Goal: Task Accomplishment & Management: Use online tool/utility

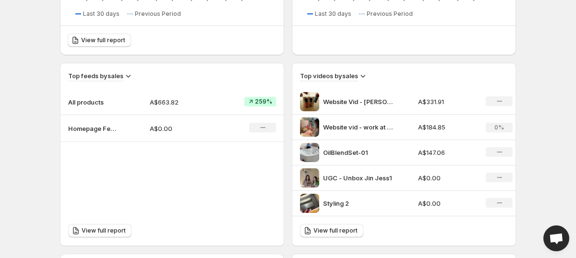
scroll to position [477, 0]
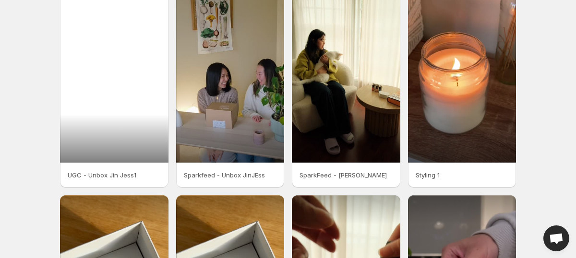
scroll to position [67, 0]
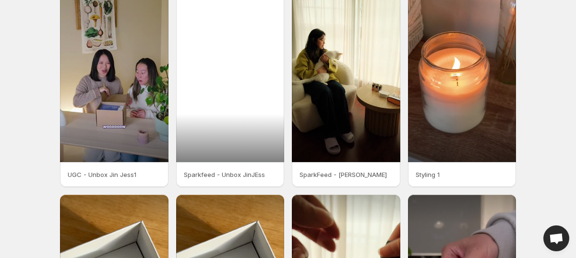
click at [231, 88] on div at bounding box center [230, 66] width 108 height 192
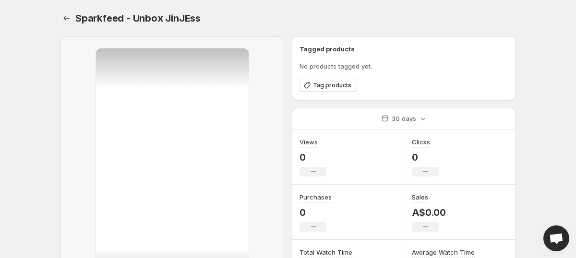
scroll to position [129, 0]
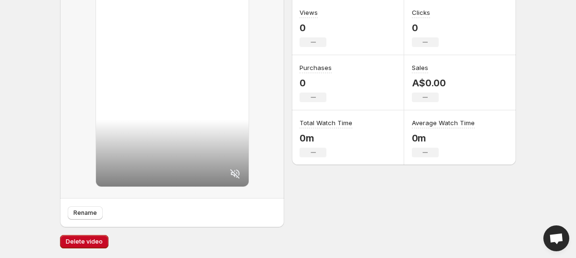
click at [234, 176] on icon at bounding box center [235, 174] width 10 height 10
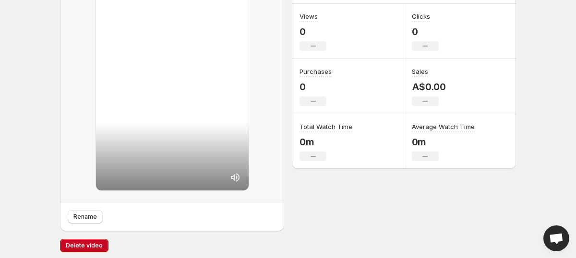
click at [235, 180] on icon at bounding box center [235, 178] width 12 height 12
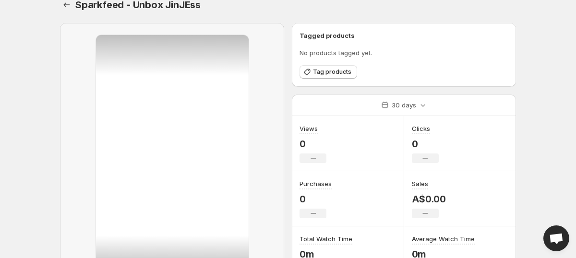
scroll to position [129, 0]
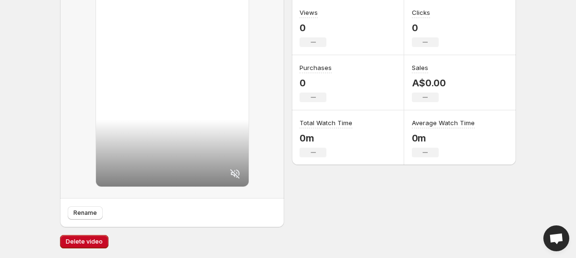
click at [235, 176] on icon at bounding box center [235, 174] width 12 height 12
click at [83, 241] on span "Delete video" at bounding box center [84, 242] width 37 height 8
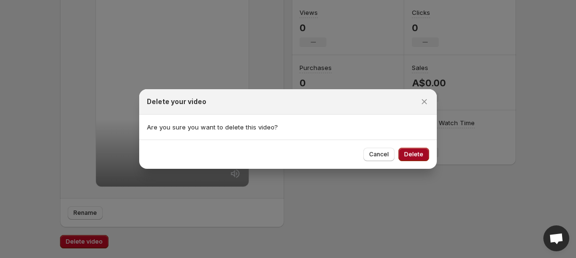
click at [412, 159] on button "Delete" at bounding box center [413, 154] width 31 height 13
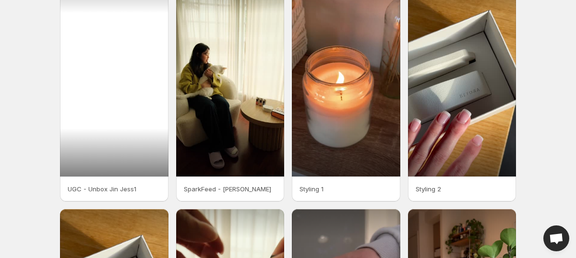
scroll to position [6, 0]
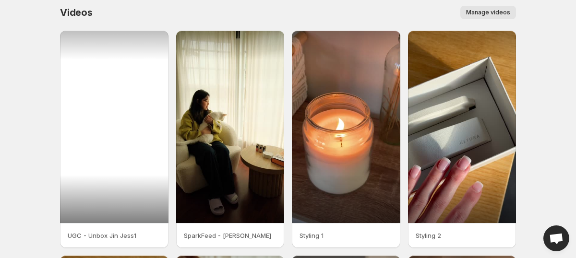
click at [141, 93] on div at bounding box center [114, 127] width 108 height 192
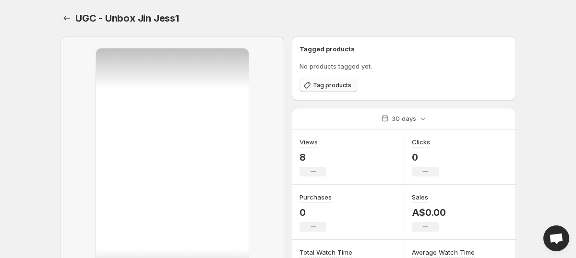
click at [335, 86] on span "Tag products" at bounding box center [332, 86] width 38 height 8
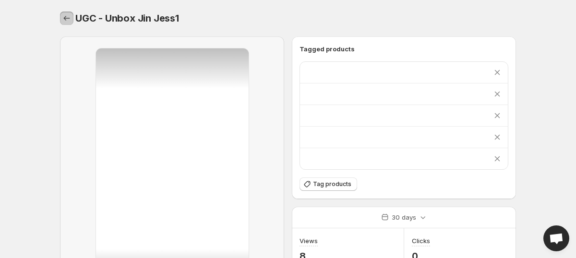
click at [67, 18] on icon "Settings" at bounding box center [67, 18] width 10 height 10
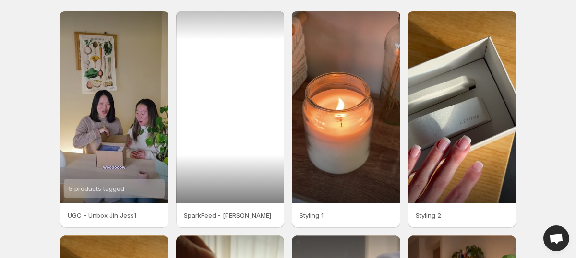
scroll to position [29, 0]
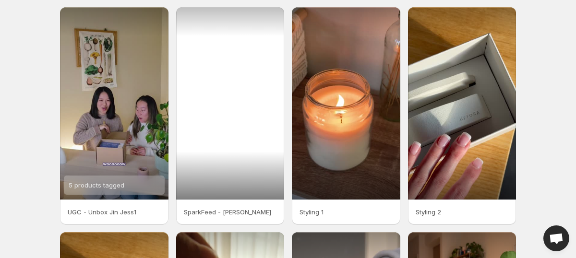
click at [196, 104] on div at bounding box center [230, 103] width 108 height 192
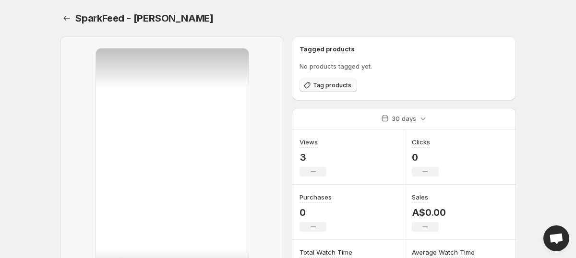
click at [323, 91] on button "Tag products" at bounding box center [328, 85] width 58 height 13
click at [69, 23] on button "Settings" at bounding box center [66, 18] width 13 height 13
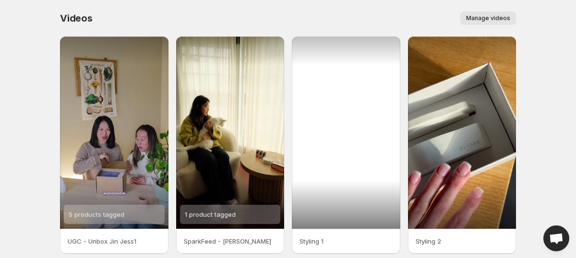
click at [317, 111] on div at bounding box center [346, 132] width 108 height 192
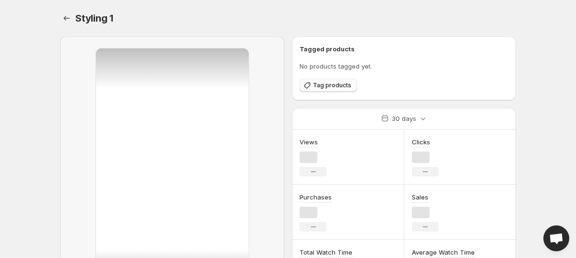
click at [330, 81] on button "Tag products" at bounding box center [328, 85] width 58 height 13
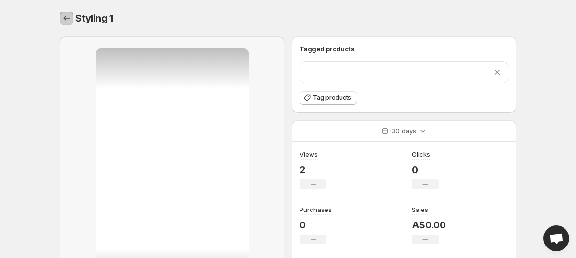
click at [66, 17] on icon "Settings" at bounding box center [67, 18] width 10 height 10
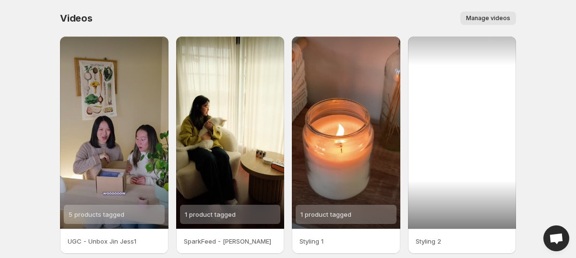
click at [447, 131] on div at bounding box center [462, 132] width 108 height 192
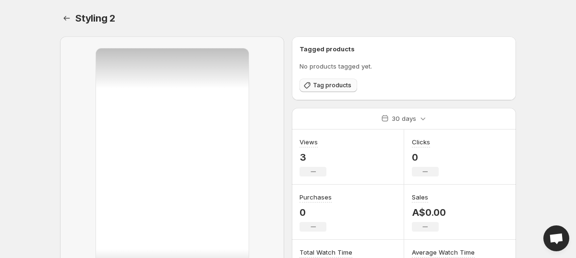
click at [325, 88] on span "Tag products" at bounding box center [332, 86] width 38 height 8
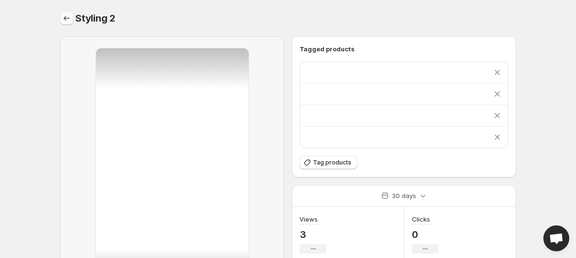
click at [70, 21] on icon "Settings" at bounding box center [67, 18] width 10 height 10
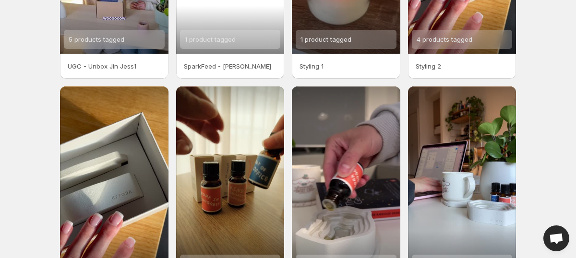
scroll to position [265, 0]
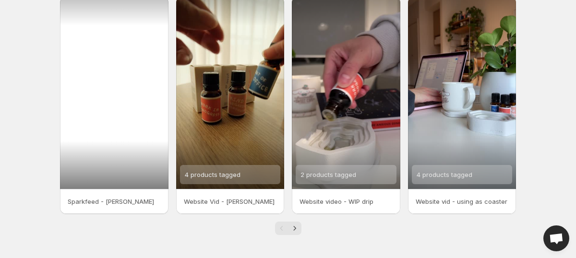
click at [82, 65] on div at bounding box center [114, 93] width 108 height 192
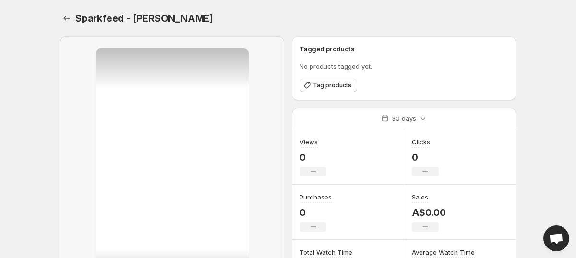
click at [58, 17] on div "Sparkfeed - [PERSON_NAME]. This page is ready Sparkfeed - [PERSON_NAME] Tagged …" at bounding box center [287, 194] width 479 height 388
